Goal: Information Seeking & Learning: Learn about a topic

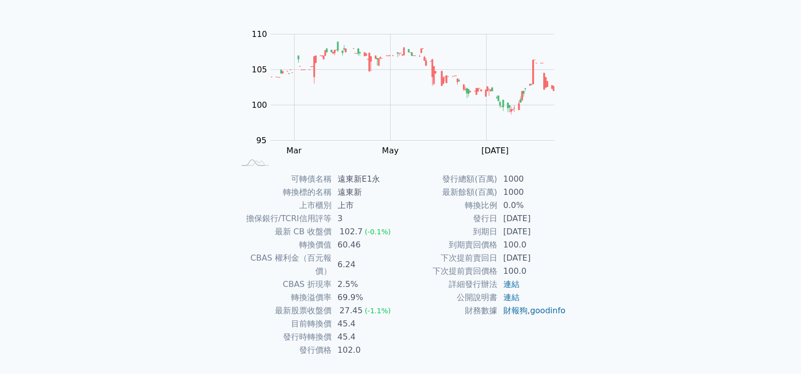
scroll to position [95, 0]
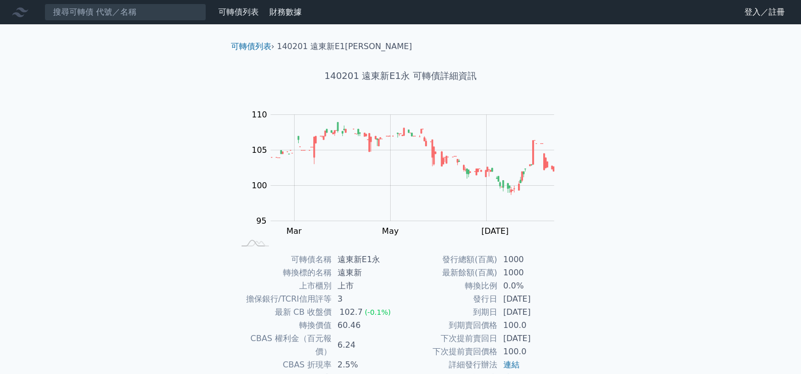
click at [323, 98] on div "140201 遠東新E1永 可轉債詳細資訊" at bounding box center [401, 76] width 356 height 47
click at [210, 65] on div "可轉債列表 › 140201 遠東新E1[PERSON_NAME]140201 遠東新E1永 可轉債詳細資訊 Zoom Out 104 94 96 98 10…" at bounding box center [401, 252] width 388 height 457
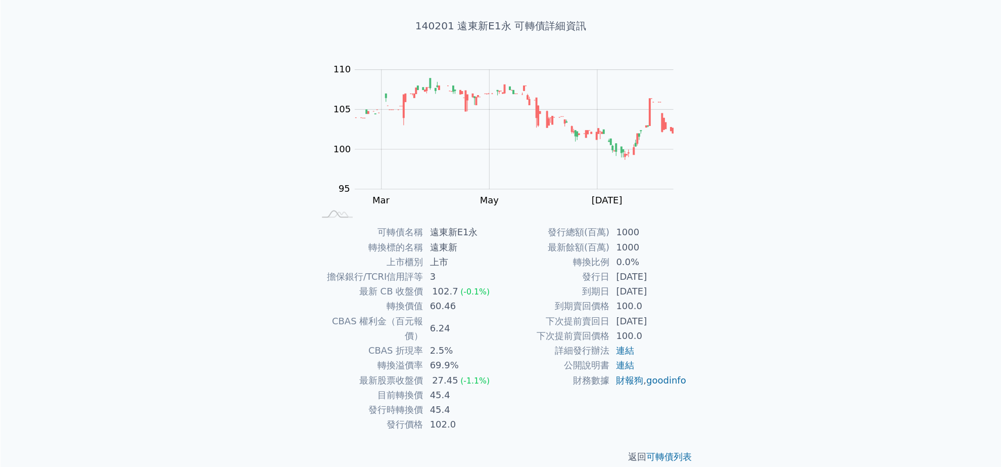
scroll to position [1, 0]
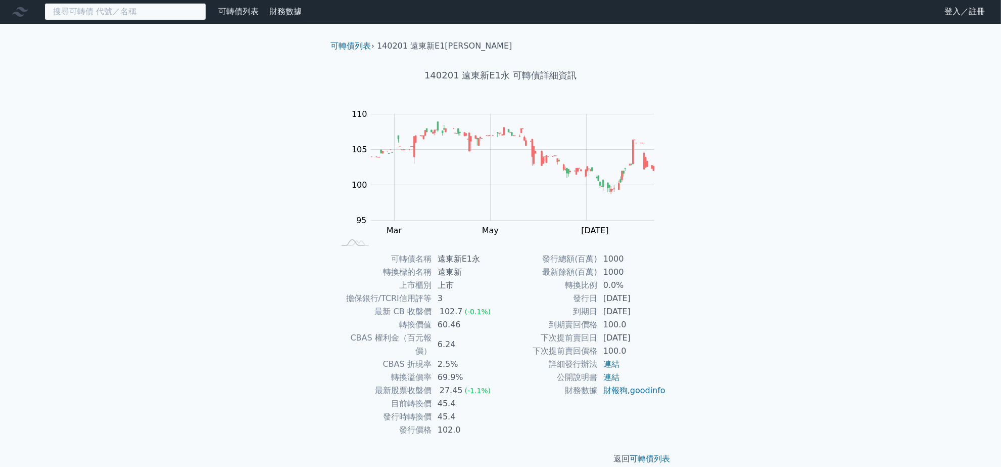
click at [142, 8] on input at bounding box center [125, 11] width 162 height 17
click at [115, 13] on input at bounding box center [125, 11] width 162 height 17
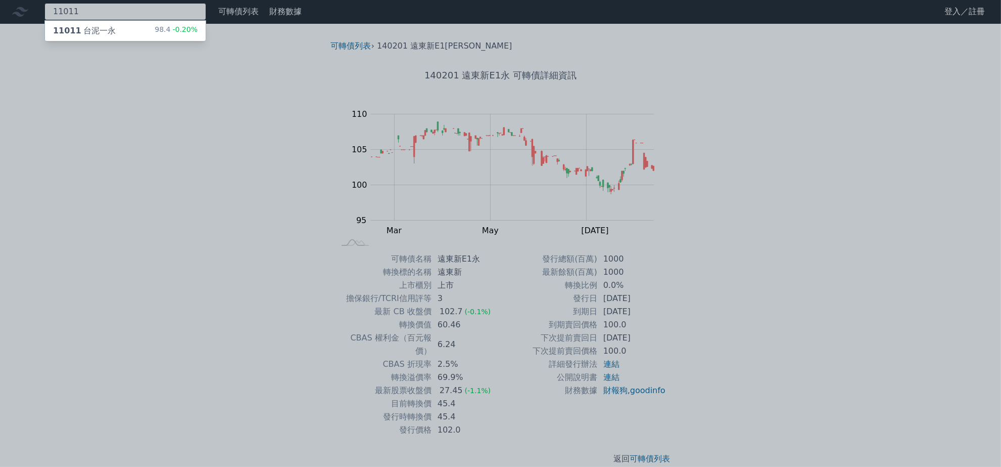
type input "11011"
click at [99, 27] on div "11011 台泥一永" at bounding box center [84, 31] width 63 height 12
click at [171, 66] on div at bounding box center [500, 233] width 1001 height 467
click at [93, 8] on div "11011 11011 台泥一永 98.4 -0.20%" at bounding box center [125, 11] width 162 height 17
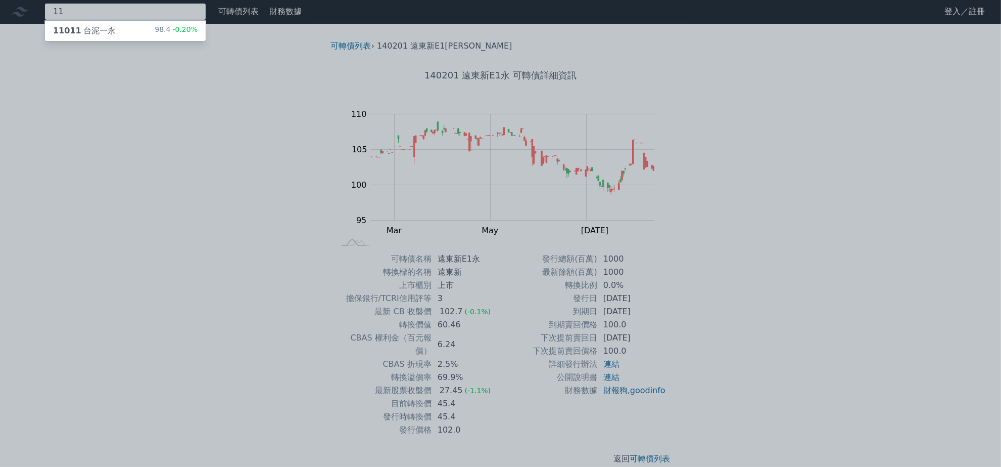
type input "1"
type input "49794"
click at [93, 32] on div "49794 華星光四" at bounding box center [84, 31] width 63 height 12
